Goal: Register for event/course

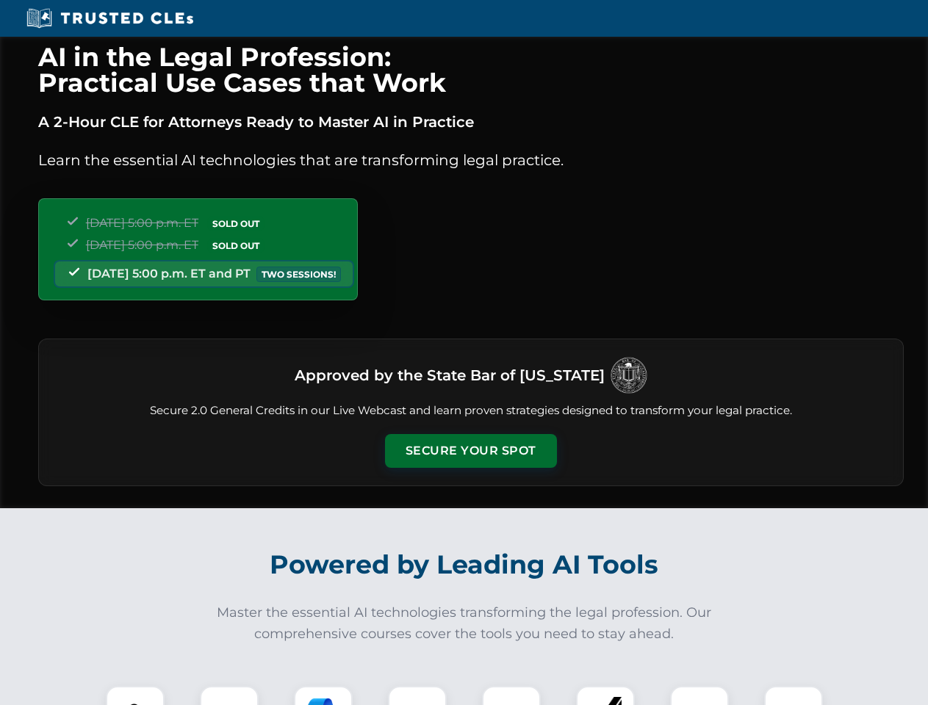
click at [470, 451] on button "Secure Your Spot" at bounding box center [471, 451] width 172 height 34
click at [135, 696] on img at bounding box center [135, 715] width 43 height 43
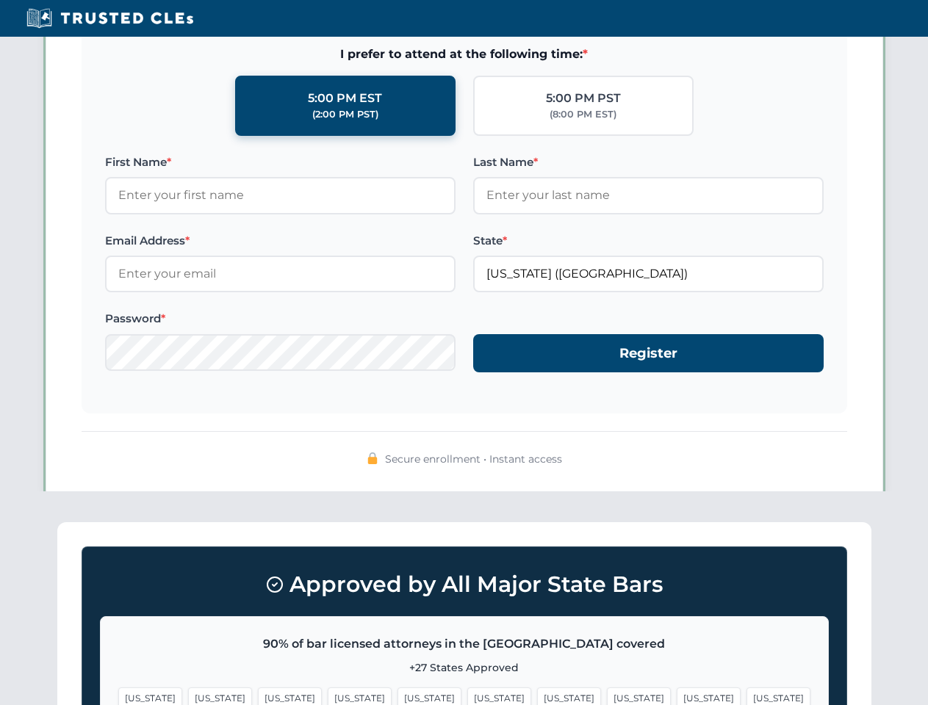
click at [537, 696] on span "[US_STATE]" at bounding box center [569, 698] width 64 height 21
click at [677, 696] on span "[US_STATE]" at bounding box center [709, 698] width 64 height 21
